Goal: Information Seeking & Learning: Learn about a topic

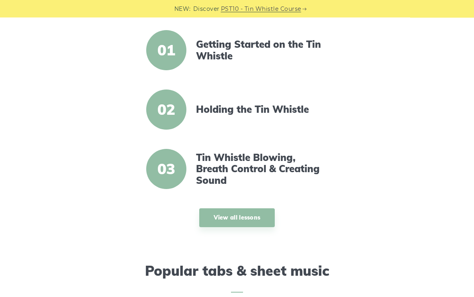
scroll to position [300, 0]
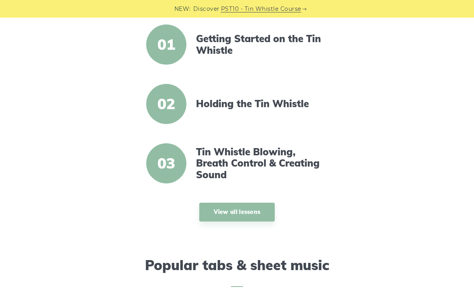
click at [251, 218] on link "View all lessons" at bounding box center [237, 212] width 76 height 19
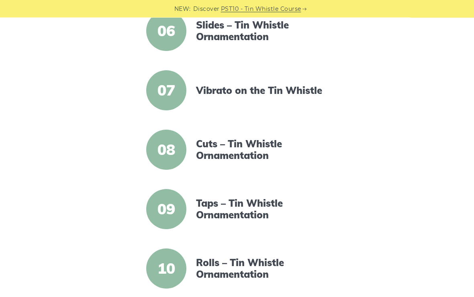
scroll to position [517, 0]
click at [249, 148] on link "Cuts – Tin Whistle Ornamentation" at bounding box center [262, 149] width 132 height 23
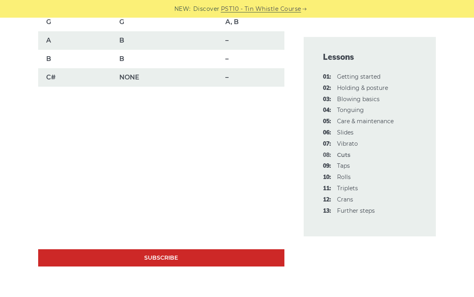
scroll to position [702, 0]
click at [348, 166] on link "09: Taps" at bounding box center [343, 165] width 13 height 7
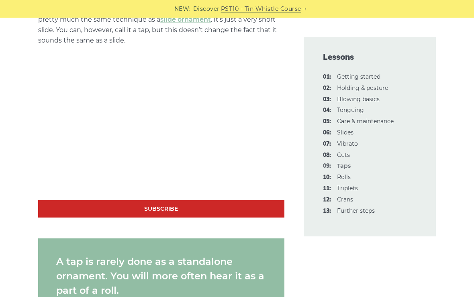
scroll to position [585, 0]
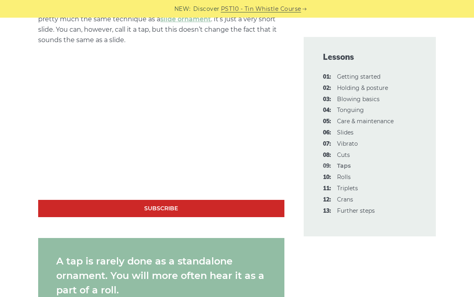
click at [355, 209] on link "13: Further steps" at bounding box center [356, 210] width 38 height 7
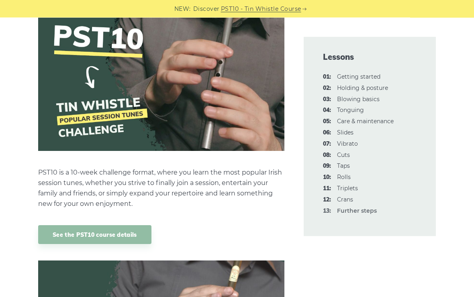
scroll to position [497, 0]
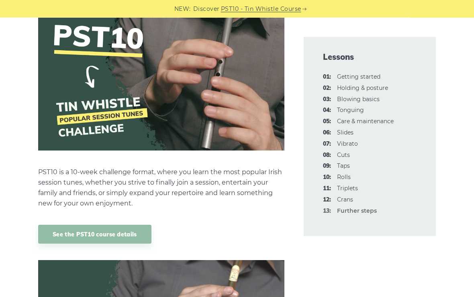
click at [81, 76] on img at bounding box center [161, 81] width 246 height 138
click at [111, 121] on img at bounding box center [161, 81] width 246 height 138
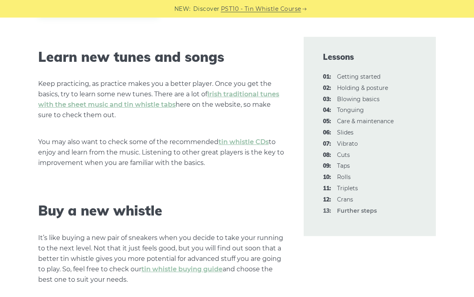
scroll to position [986, 0]
click at [253, 93] on link "Irish traditional tunes with the sheet music and tin whistle tabs" at bounding box center [158, 99] width 241 height 18
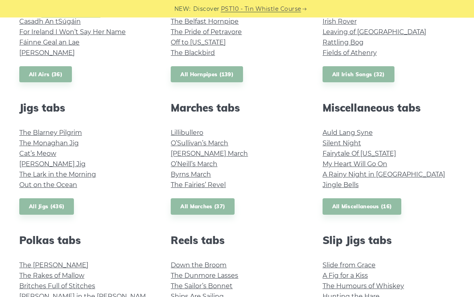
scroll to position [378, 0]
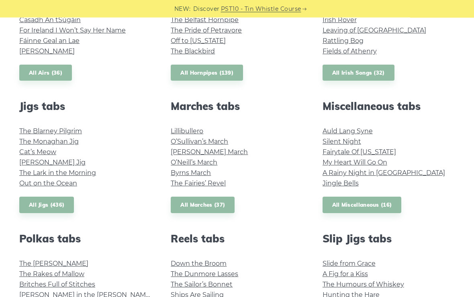
click at [57, 133] on link "The Blarney Pilgrim" at bounding box center [50, 132] width 63 height 8
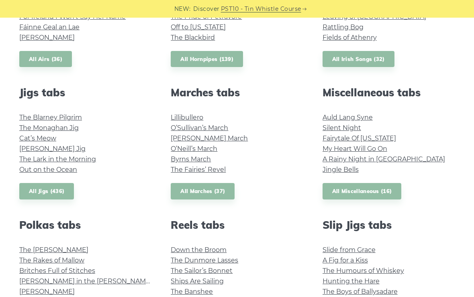
click at [57, 190] on link "All Jigs (436)" at bounding box center [46, 191] width 55 height 16
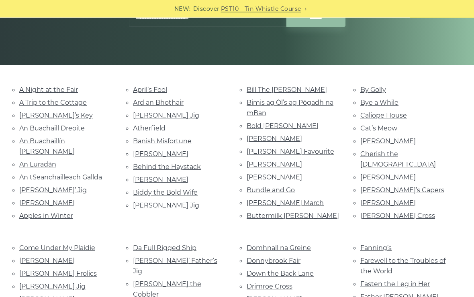
scroll to position [146, 0]
click at [58, 99] on link "A Trip to the Cottage" at bounding box center [52, 103] width 67 height 8
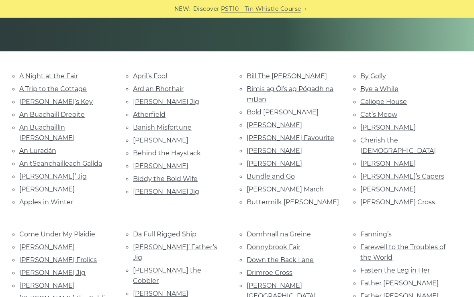
click at [62, 79] on link "A Night at the Fair" at bounding box center [48, 76] width 59 height 8
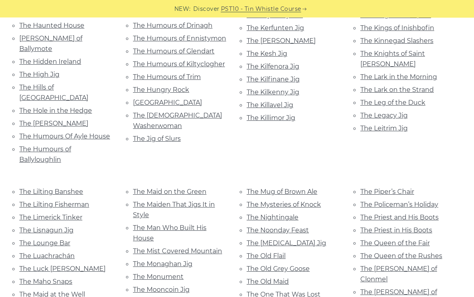
scroll to position [1427, 0]
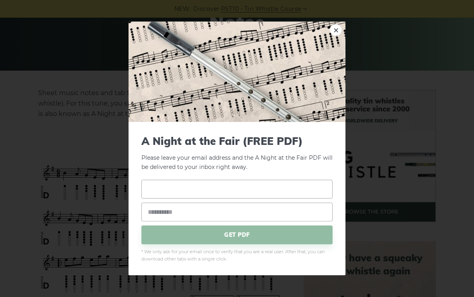
click at [201, 191] on input "text" at bounding box center [236, 189] width 191 height 19
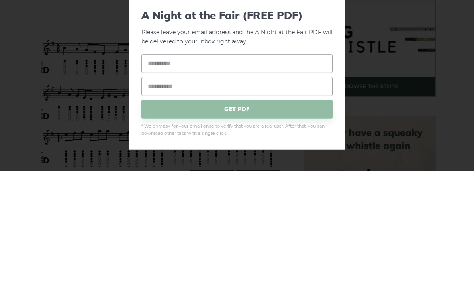
click at [394, 124] on div "× A Night at the Fair (FREE PDF) Please leave your email address and the A Nigh…" at bounding box center [237, 148] width 474 height 297
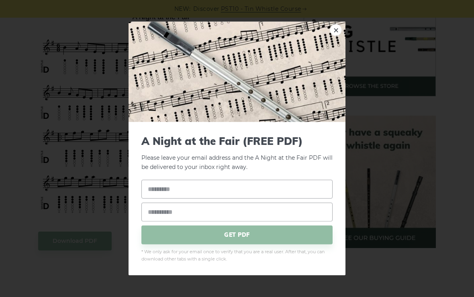
click at [333, 34] on link "×" at bounding box center [336, 30] width 12 height 12
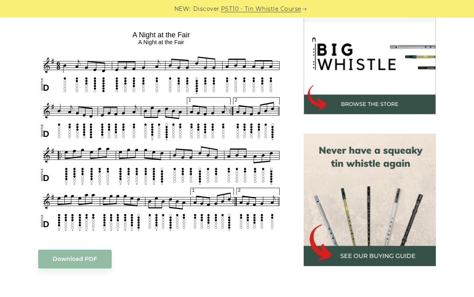
scroll to position [248, 0]
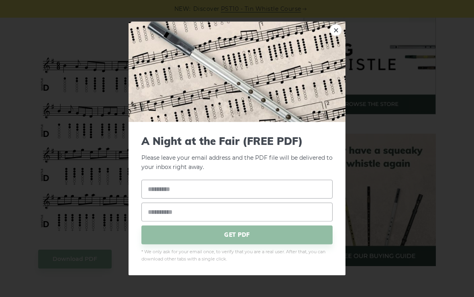
click at [424, 143] on div "× A Night at the Fair (FREE PDF) Please leave your email address and the PDF fi…" at bounding box center [237, 148] width 474 height 297
click at [333, 34] on link "×" at bounding box center [336, 30] width 12 height 12
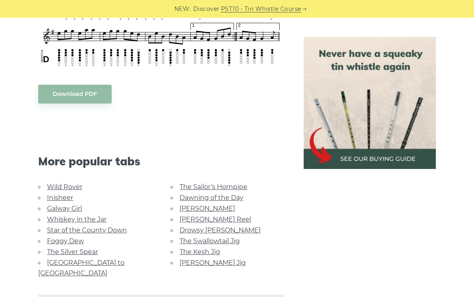
scroll to position [414, 0]
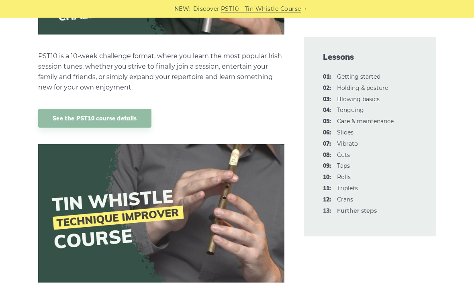
scroll to position [577, 0]
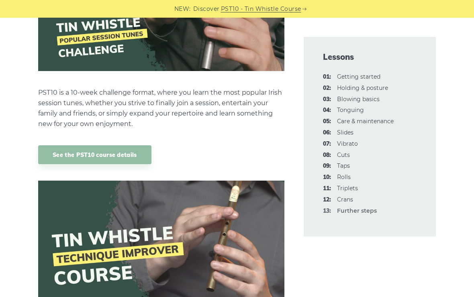
click at [431, 194] on div "Lessons 01: Getting started 02: Holding & posture 03: Blowing basics 04: [GEOGR…" at bounding box center [370, 137] width 132 height 200
click at [348, 174] on link "10: Rolls" at bounding box center [344, 177] width 14 height 7
